Goal: Task Accomplishment & Management: Use online tool/utility

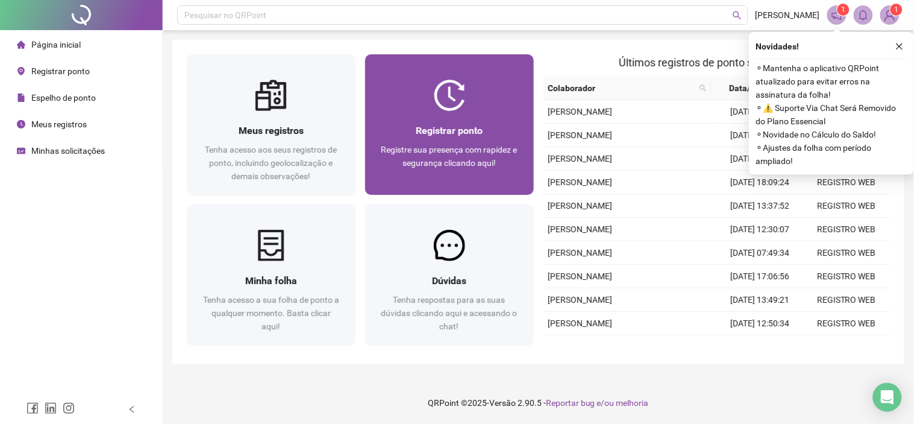
click at [449, 87] on img at bounding box center [449, 95] width 31 height 31
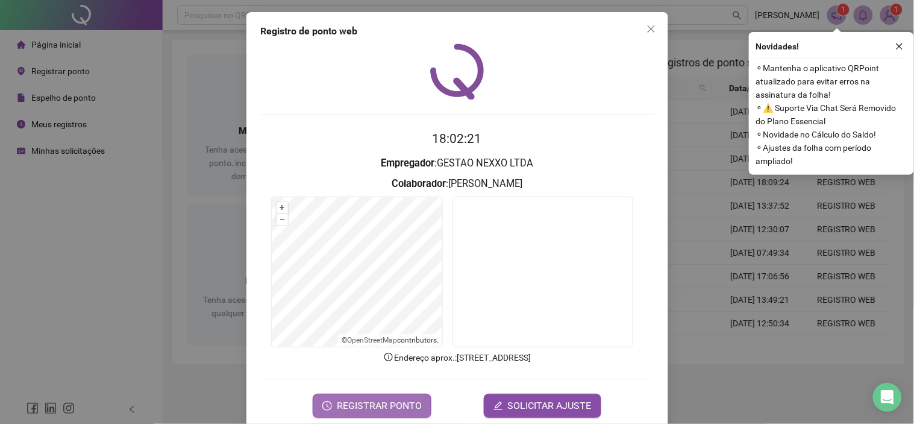
click at [366, 404] on span "REGISTRAR PONTO" at bounding box center [379, 405] width 85 height 14
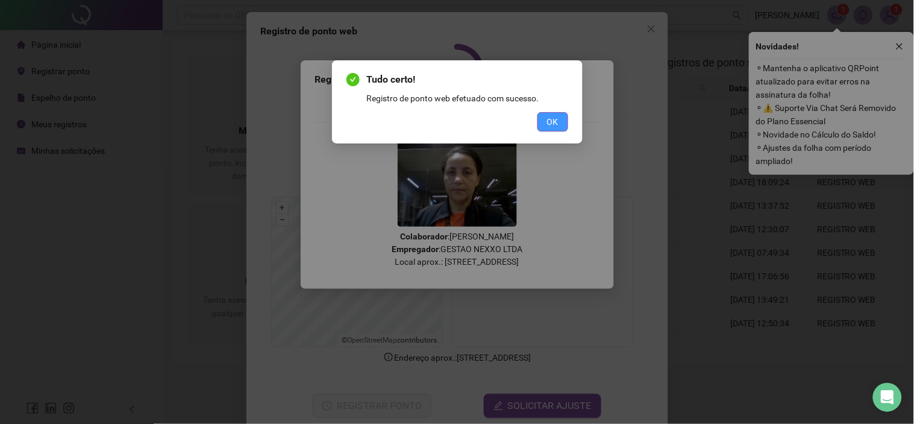
click at [547, 128] on span "OK" at bounding box center [552, 121] width 11 height 13
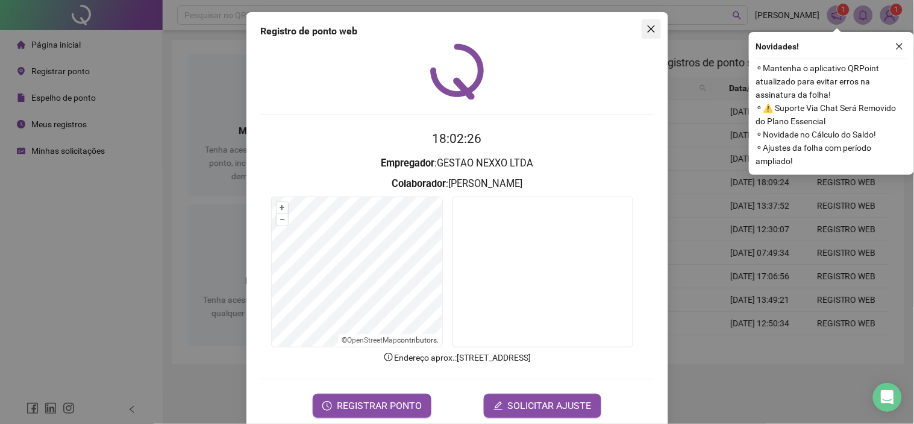
click at [642, 27] on span "Close" at bounding box center [651, 29] width 19 height 10
